Goal: Task Accomplishment & Management: Use online tool/utility

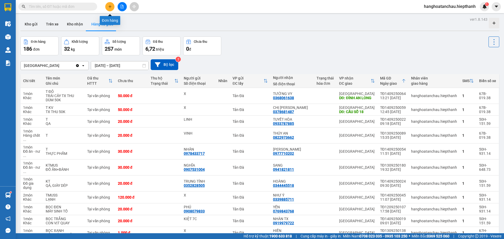
click at [123, 5] on icon "file-add" at bounding box center [122, 7] width 4 height 4
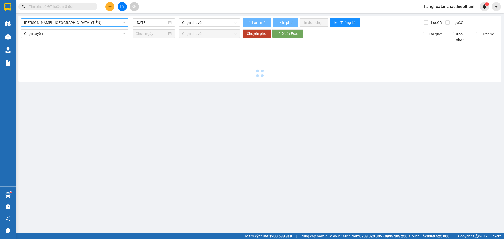
click at [79, 25] on span "[PERSON_NAME] - [GEOGRAPHIC_DATA] (TIỀN)" at bounding box center [74, 23] width 101 height 8
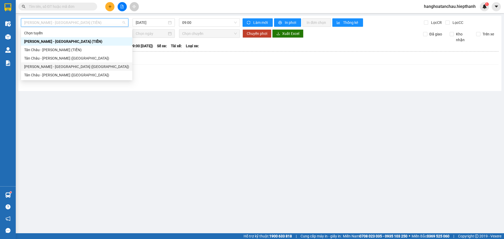
click at [72, 65] on div "[PERSON_NAME] - [GEOGRAPHIC_DATA] ([GEOGRAPHIC_DATA])" at bounding box center [76, 67] width 105 height 6
type input "[DATE]"
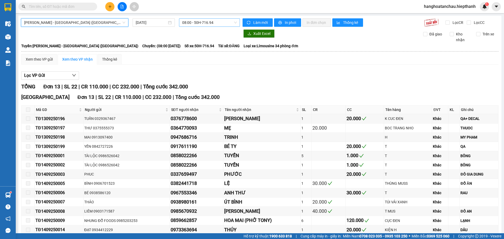
click at [218, 25] on span "08:00 - 50H-716.94" at bounding box center [209, 23] width 55 height 8
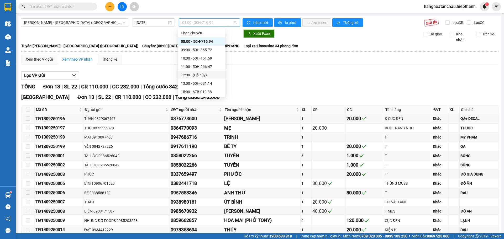
scroll to position [50, 0]
click at [208, 48] on div "17:00 - 67H-040.47" at bounding box center [201, 50] width 41 height 6
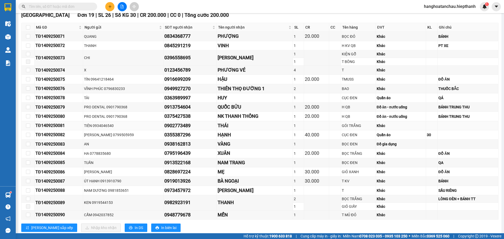
scroll to position [52, 0]
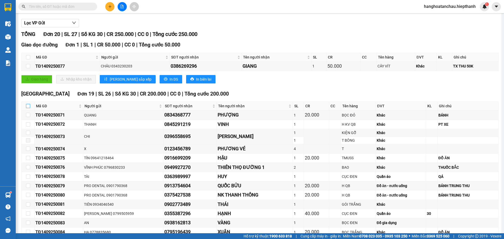
click at [27, 104] on input "checkbox" at bounding box center [28, 106] width 4 height 4
checkbox input "true"
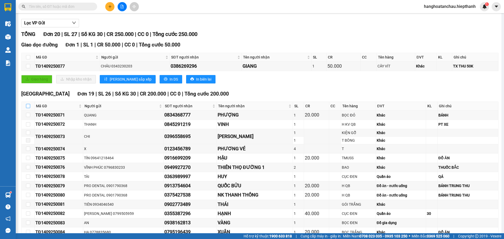
checkbox input "true"
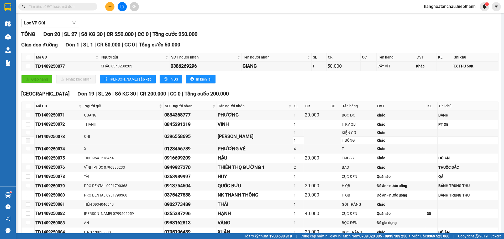
checkbox input "true"
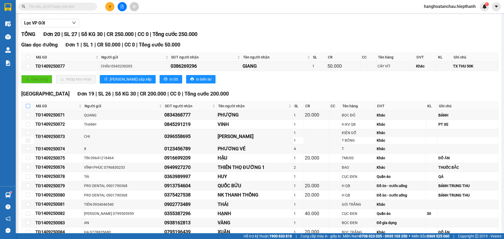
checkbox input "true"
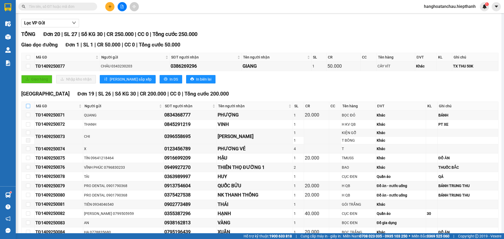
checkbox input "true"
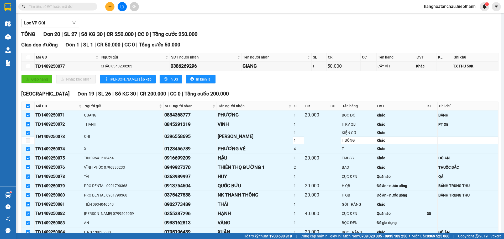
scroll to position [145, 0]
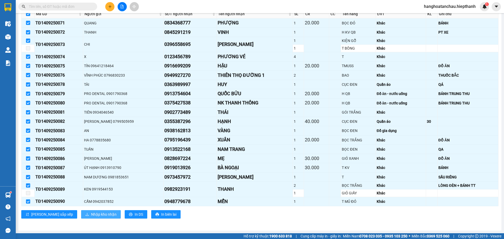
click at [91, 212] on span "Nhập kho nhận" at bounding box center [103, 214] width 25 height 6
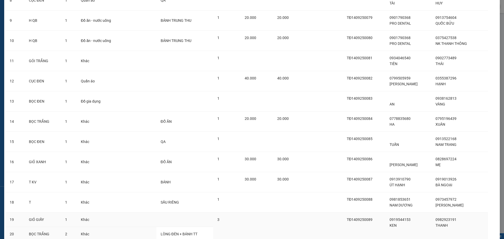
scroll to position [245, 0]
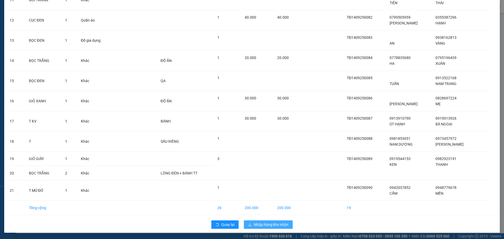
click at [275, 226] on span "Nhập hàng kho nhận" at bounding box center [271, 225] width 35 height 6
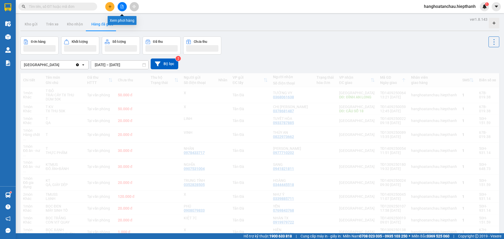
click at [125, 9] on button at bounding box center [122, 6] width 9 height 9
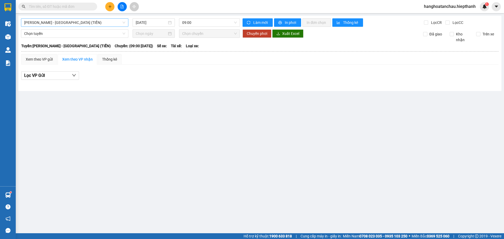
click at [83, 24] on span "[PERSON_NAME] - [GEOGRAPHIC_DATA] (TIỀN)" at bounding box center [74, 23] width 101 height 8
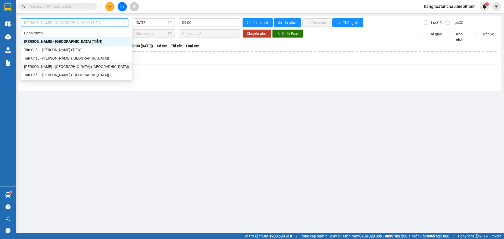
click at [60, 67] on div "[PERSON_NAME] - [GEOGRAPHIC_DATA] ([GEOGRAPHIC_DATA])" at bounding box center [76, 67] width 105 height 6
type input "[DATE]"
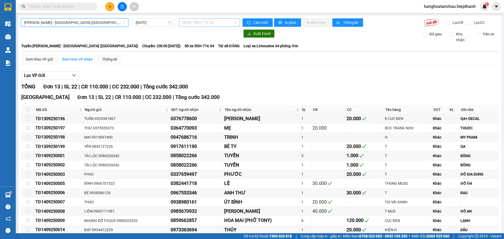
click at [196, 20] on span "08:00 - 50H-716.94" at bounding box center [209, 23] width 55 height 8
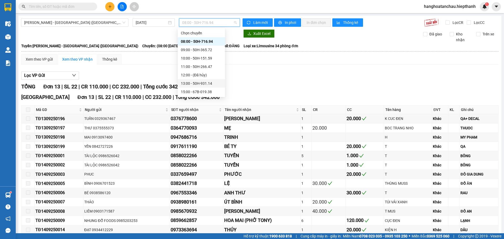
scroll to position [50, 0]
click at [213, 49] on div "17:00 - 67H-040.47" at bounding box center [201, 50] width 41 height 6
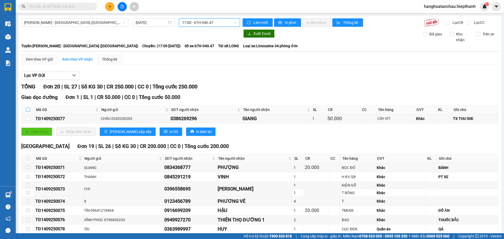
click at [29, 108] on input "checkbox" at bounding box center [28, 110] width 4 height 4
checkbox input "true"
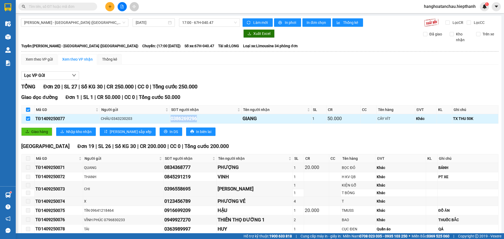
drag, startPoint x: 204, startPoint y: 119, endPoint x: 160, endPoint y: 121, distance: 43.9
click at [160, 122] on tr "TĐ1409250077 CHÂU 0343230203 0386269296 GIANG 1 50.000 CÂY VÍT [GEOGRAPHIC_DATA…" at bounding box center [260, 118] width 477 height 9
copy tr "CHÂU 0343230203 0386269296"
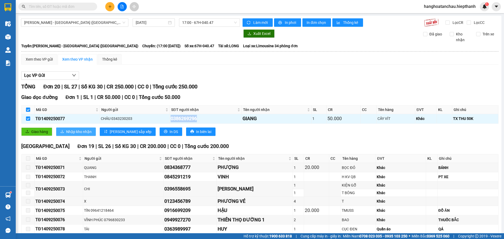
click at [86, 132] on span "Nhập kho nhận" at bounding box center [78, 132] width 25 height 6
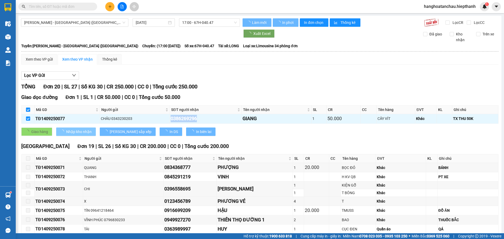
checkbox input "false"
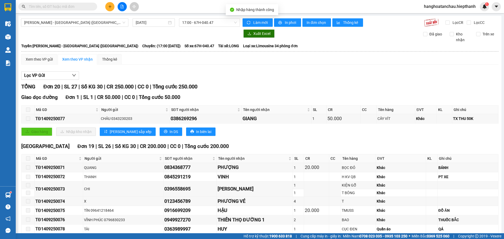
click at [82, 5] on input "text" at bounding box center [60, 7] width 62 height 6
paste input "0386269296"
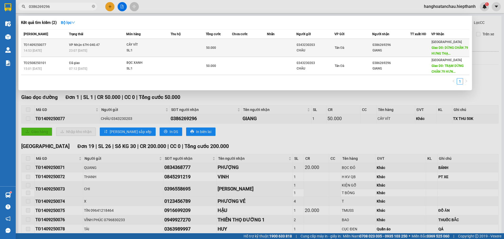
type input "0386269296"
click at [134, 48] on div "SL: 1" at bounding box center [145, 51] width 39 height 6
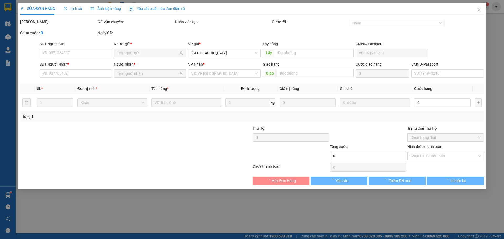
type input "0343230203"
type input "CHÂU"
type input "0386269296"
type input "GIANG"
type input "DỪNG CHÂN 79 HƯNG THẠNH"
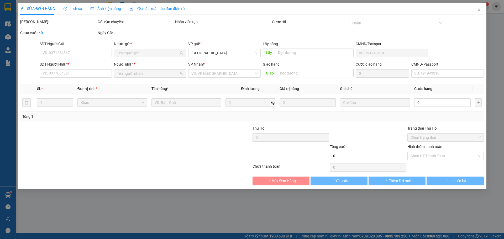
type input "50.000"
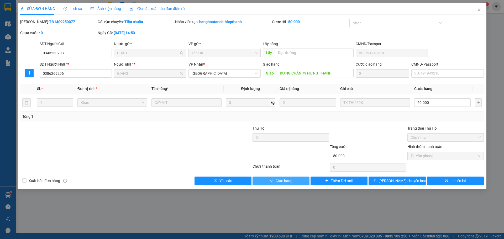
click at [297, 177] on button "Giao hàng" at bounding box center [280, 181] width 57 height 8
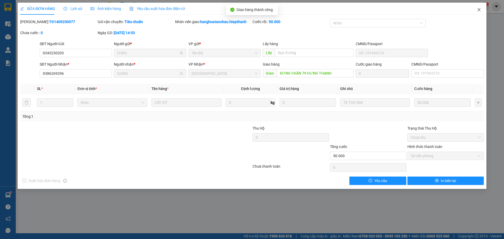
click at [479, 8] on icon "close" at bounding box center [479, 10] width 4 height 4
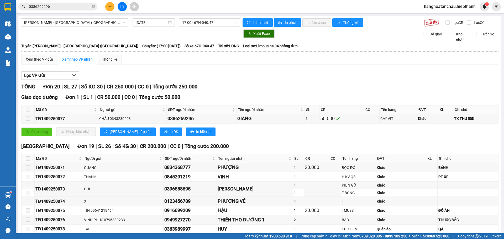
click at [15, 8] on div at bounding box center [8, 8] width 16 height 17
